Goal: Task Accomplishment & Management: Use online tool/utility

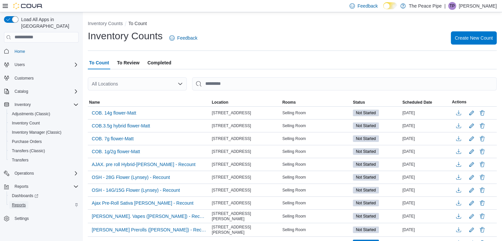
click at [22, 201] on span "Reports" at bounding box center [19, 205] width 14 height 8
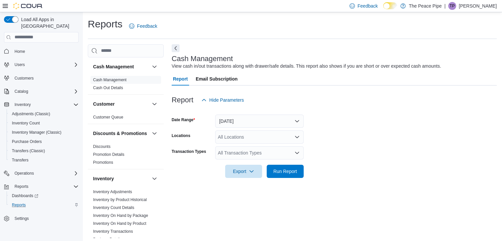
scroll to position [2, 0]
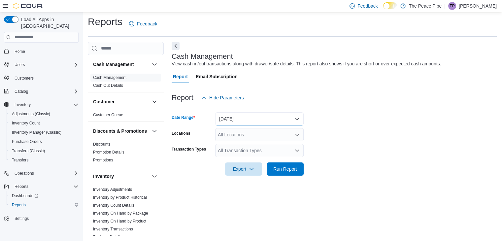
click at [263, 119] on button "[DATE]" at bounding box center [259, 118] width 89 height 13
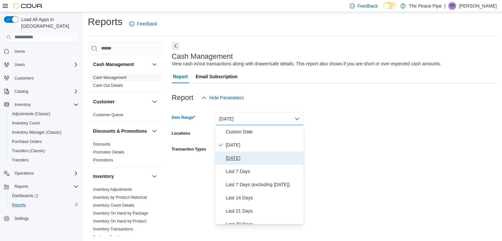
click at [258, 160] on span "[DATE]" at bounding box center [263, 158] width 75 height 8
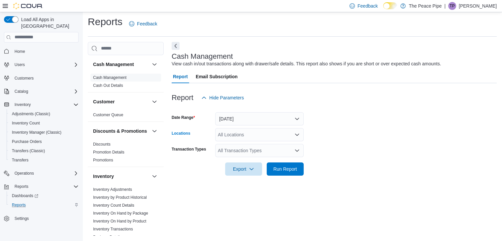
click at [270, 138] on div "All Locations" at bounding box center [259, 134] width 89 height 13
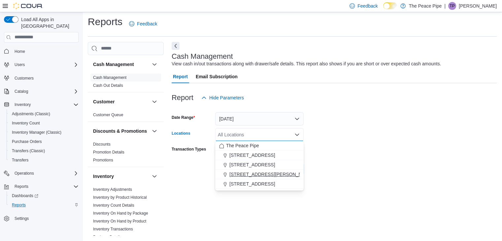
click at [270, 172] on div "[STREET_ADDRESS][PERSON_NAME]" at bounding box center [259, 174] width 81 height 7
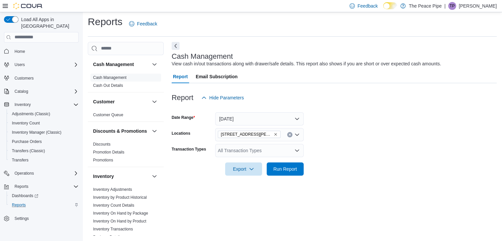
click at [366, 189] on div "Cash Management View cash in/out transactions along with drawer/safe details. T…" at bounding box center [334, 139] width 325 height 194
click at [290, 170] on span "Run Report" at bounding box center [286, 168] width 24 height 7
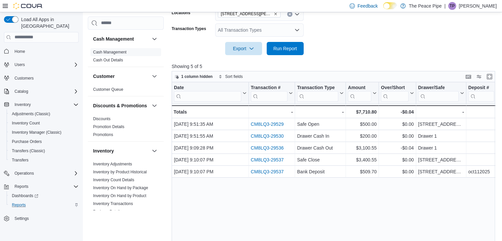
scroll to position [127, 0]
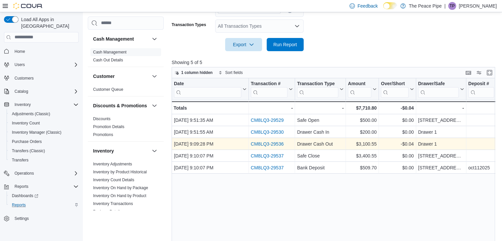
click at [276, 144] on link "CM8LQ3-29536" at bounding box center [267, 143] width 33 height 5
